Goal: Navigation & Orientation: Go to known website

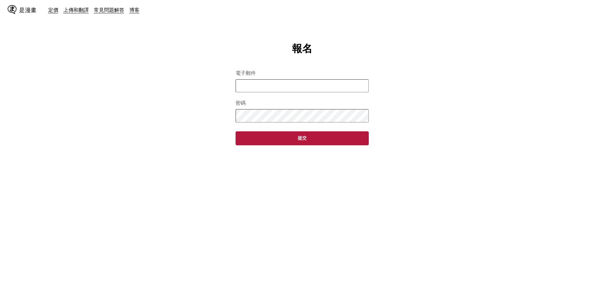
click at [412, 172] on main "報名 電子郵件 密碼 提交" at bounding box center [302, 172] width 604 height 260
click at [265, 89] on input "電子郵件" at bounding box center [301, 85] width 133 height 13
click at [29, 13] on font "是漫畫" at bounding box center [28, 10] width 18 height 6
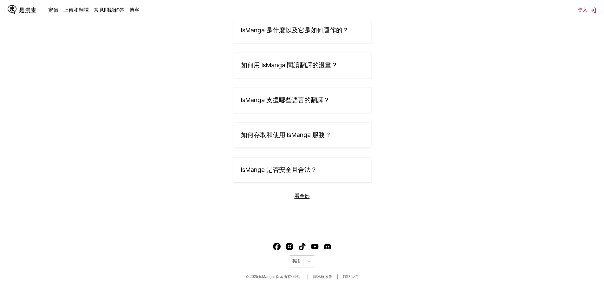
scroll to position [1079, 0]
